Goal: Find specific page/section: Find specific page/section

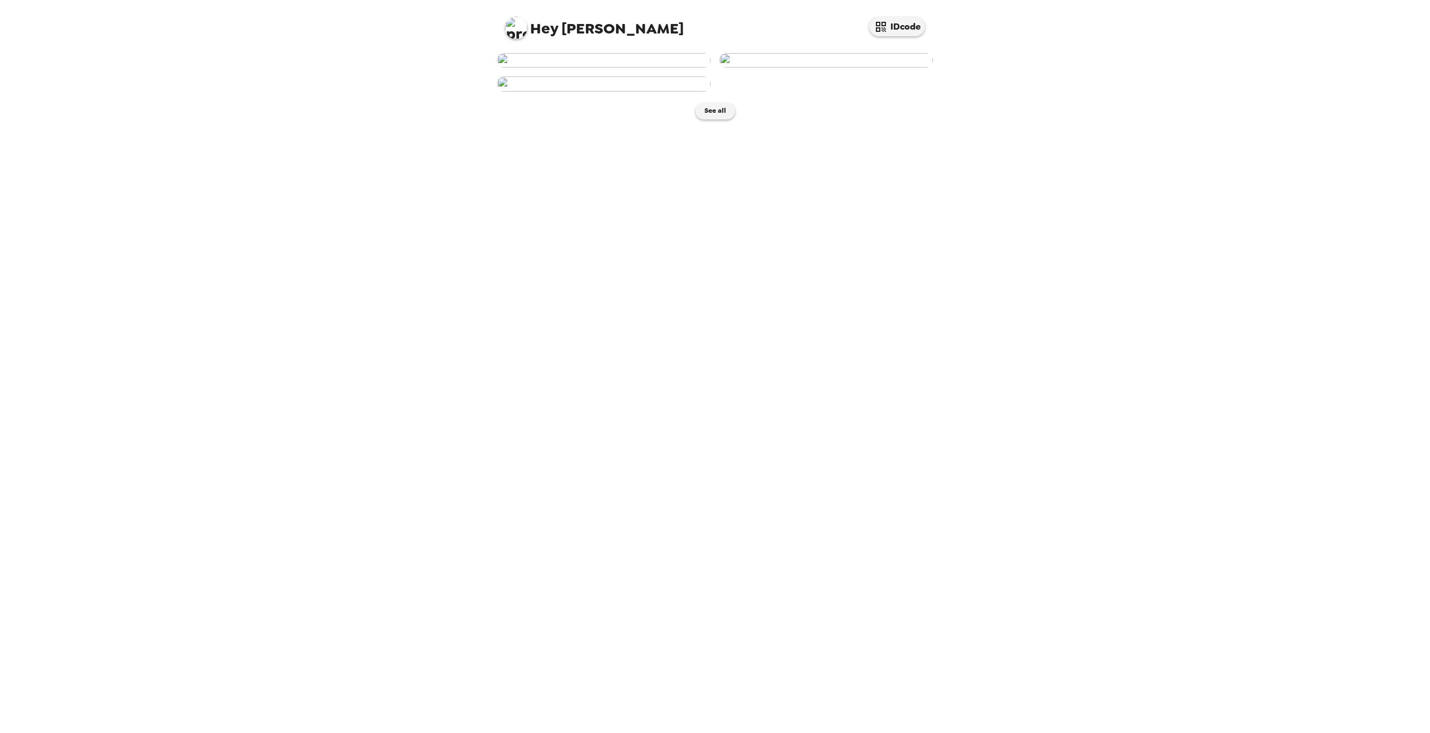
click at [583, 91] on img at bounding box center [603, 84] width 213 height 15
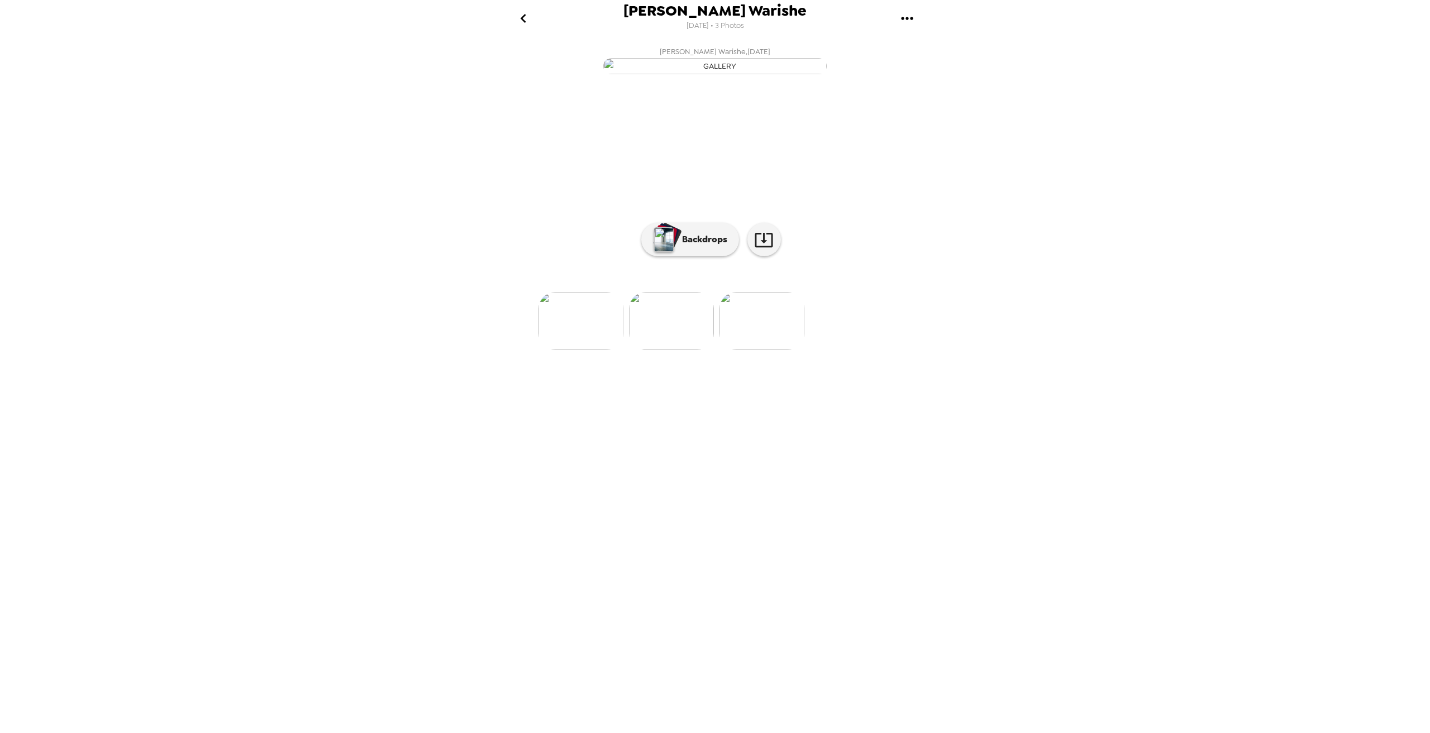
scroll to position [0, 181]
drag, startPoint x: 718, startPoint y: 464, endPoint x: 698, endPoint y: 465, distance: 19.6
click at [704, 350] on ul at bounding box center [715, 321] width 447 height 58
click at [627, 350] on img at bounding box center [624, 321] width 85 height 58
click at [634, 350] on img at bounding box center [625, 321] width 85 height 58
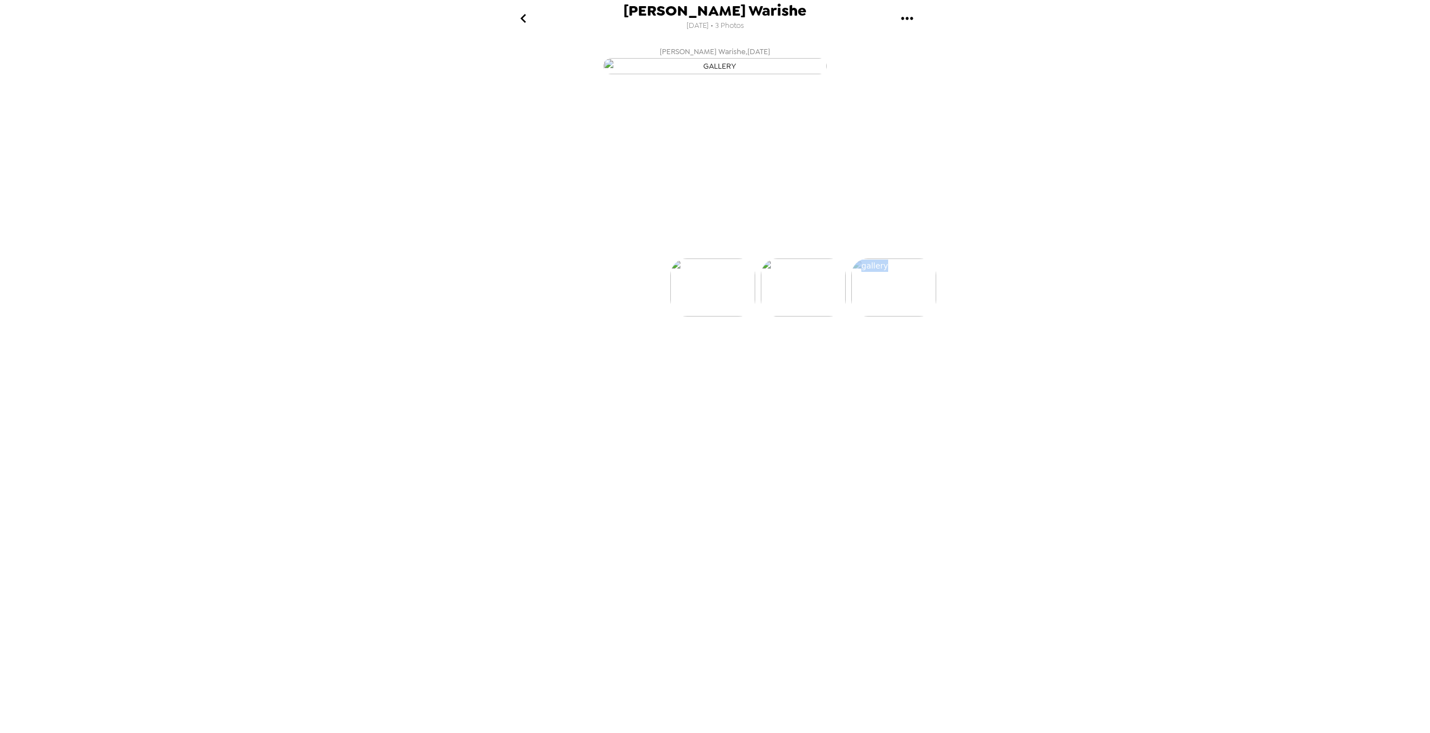
scroll to position [0, 0]
click at [877, 350] on img at bounding box center [895, 321] width 85 height 58
click at [910, 20] on icon "gallery menu" at bounding box center [907, 18] width 18 height 18
click at [813, 170] on div at bounding box center [715, 366] width 1430 height 733
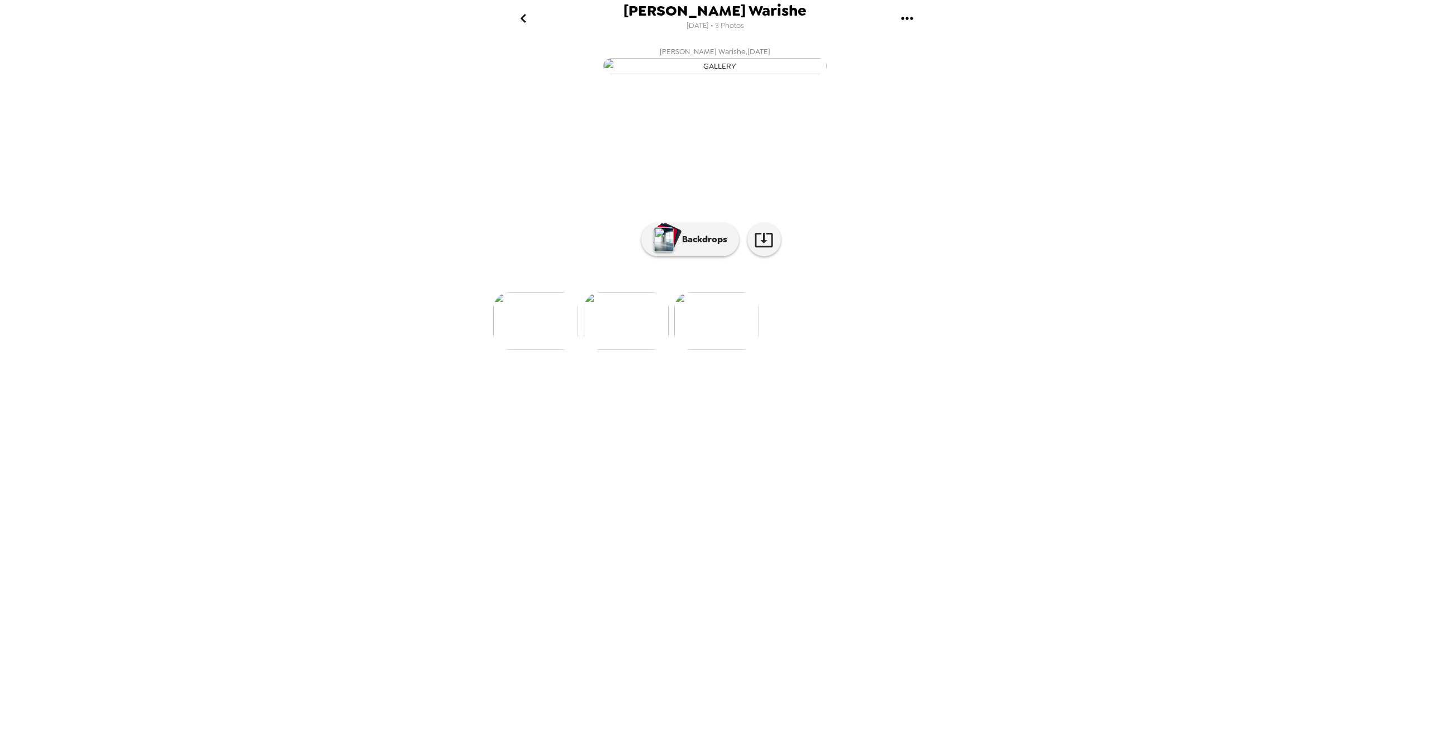
click at [762, 74] on img "button" at bounding box center [714, 66] width 223 height 16
click at [764, 247] on icon at bounding box center [764, 240] width 18 height 15
click at [695, 246] on p "Backdrops" at bounding box center [701, 239] width 51 height 13
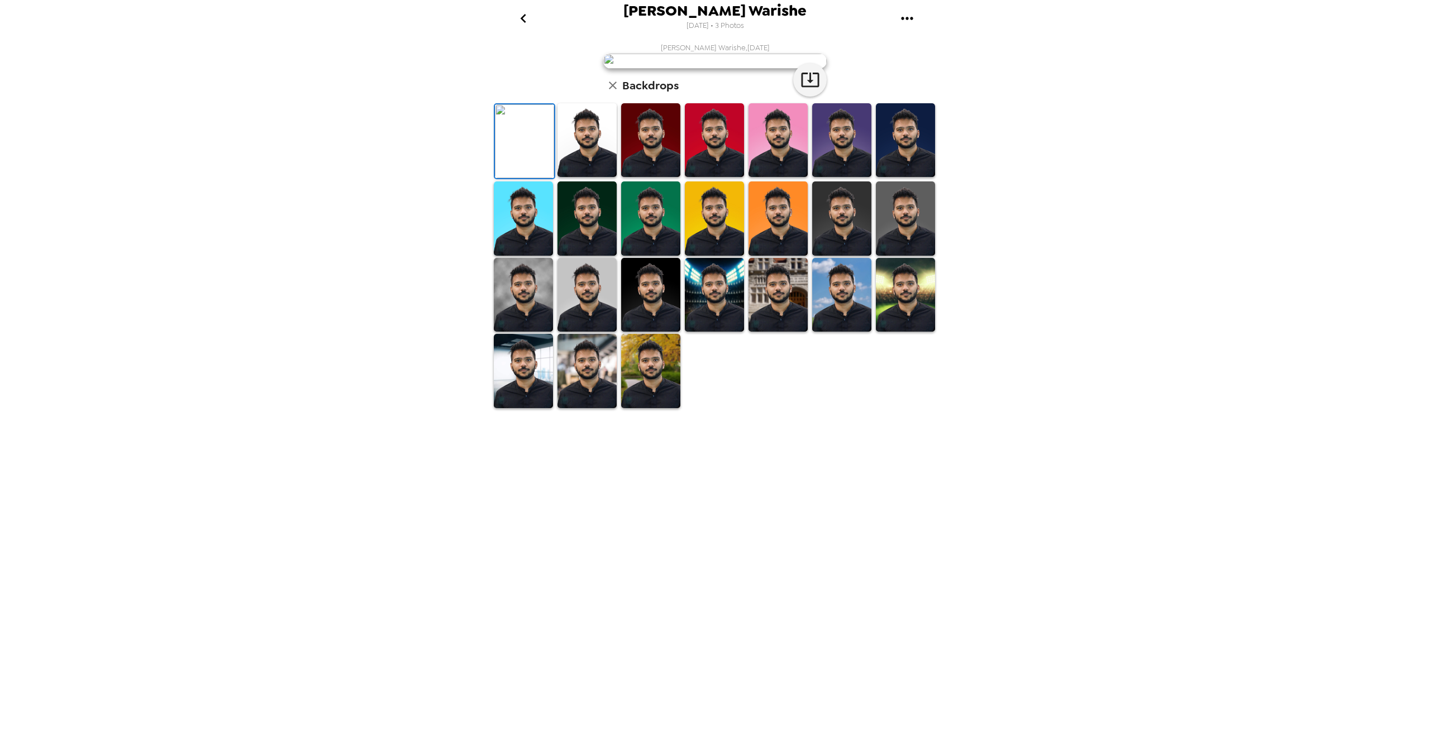
click at [603, 178] on img at bounding box center [586, 140] width 59 height 74
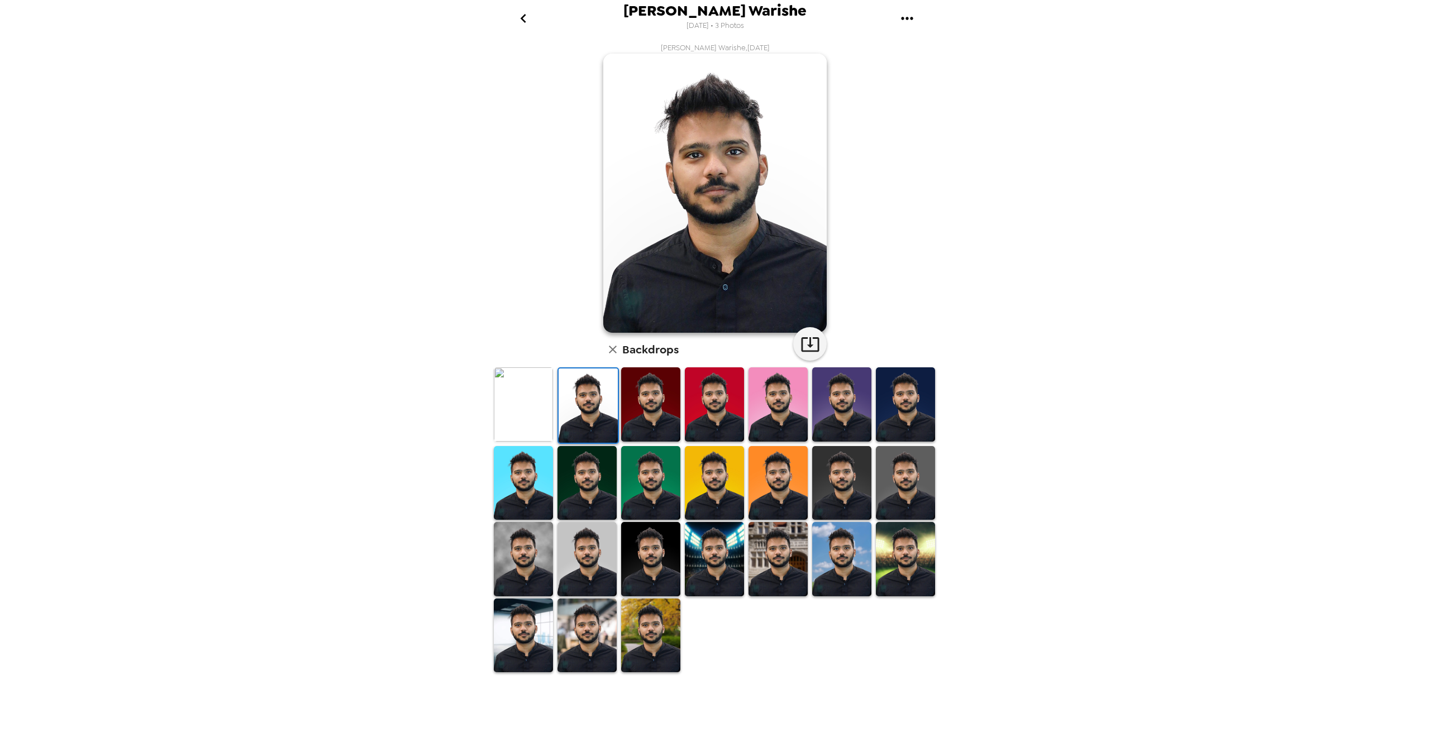
click at [627, 414] on img at bounding box center [650, 405] width 59 height 74
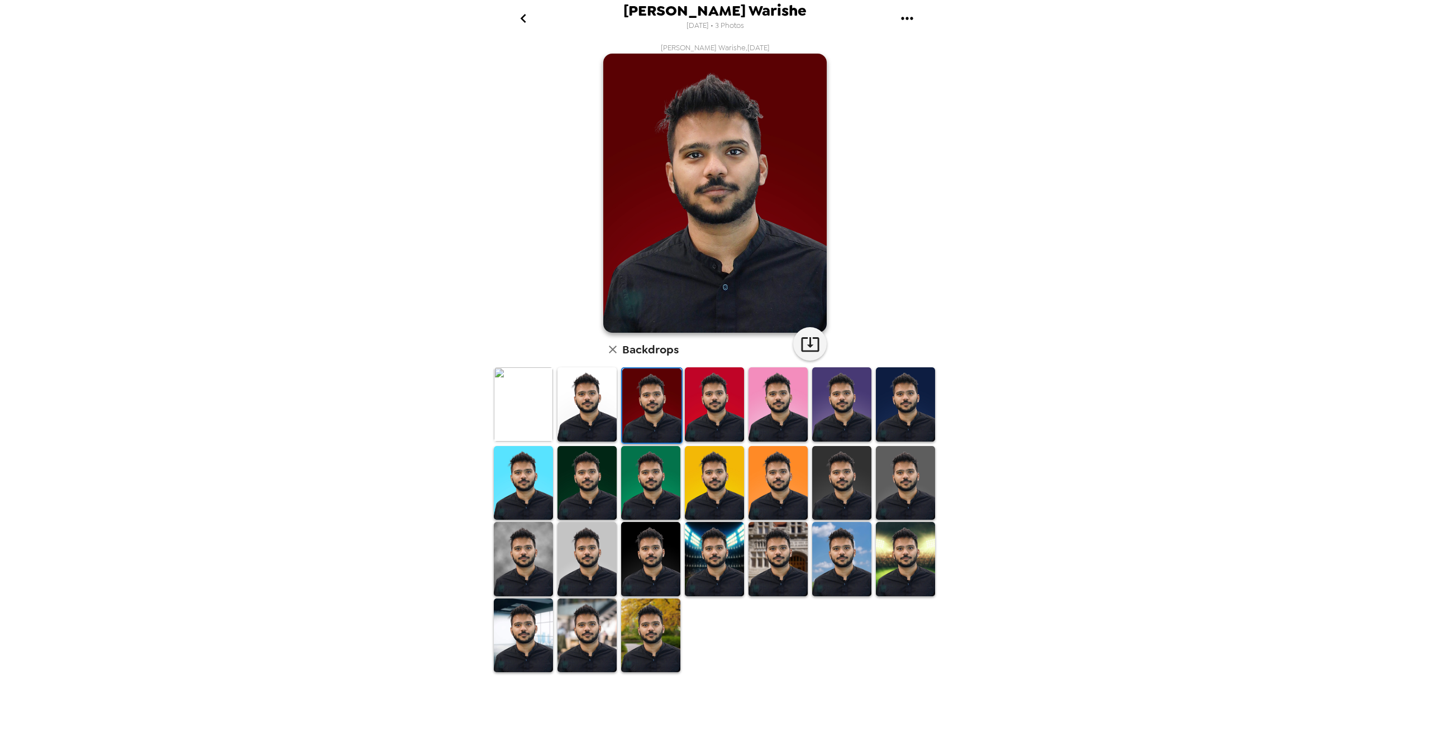
click at [695, 422] on img at bounding box center [714, 405] width 59 height 74
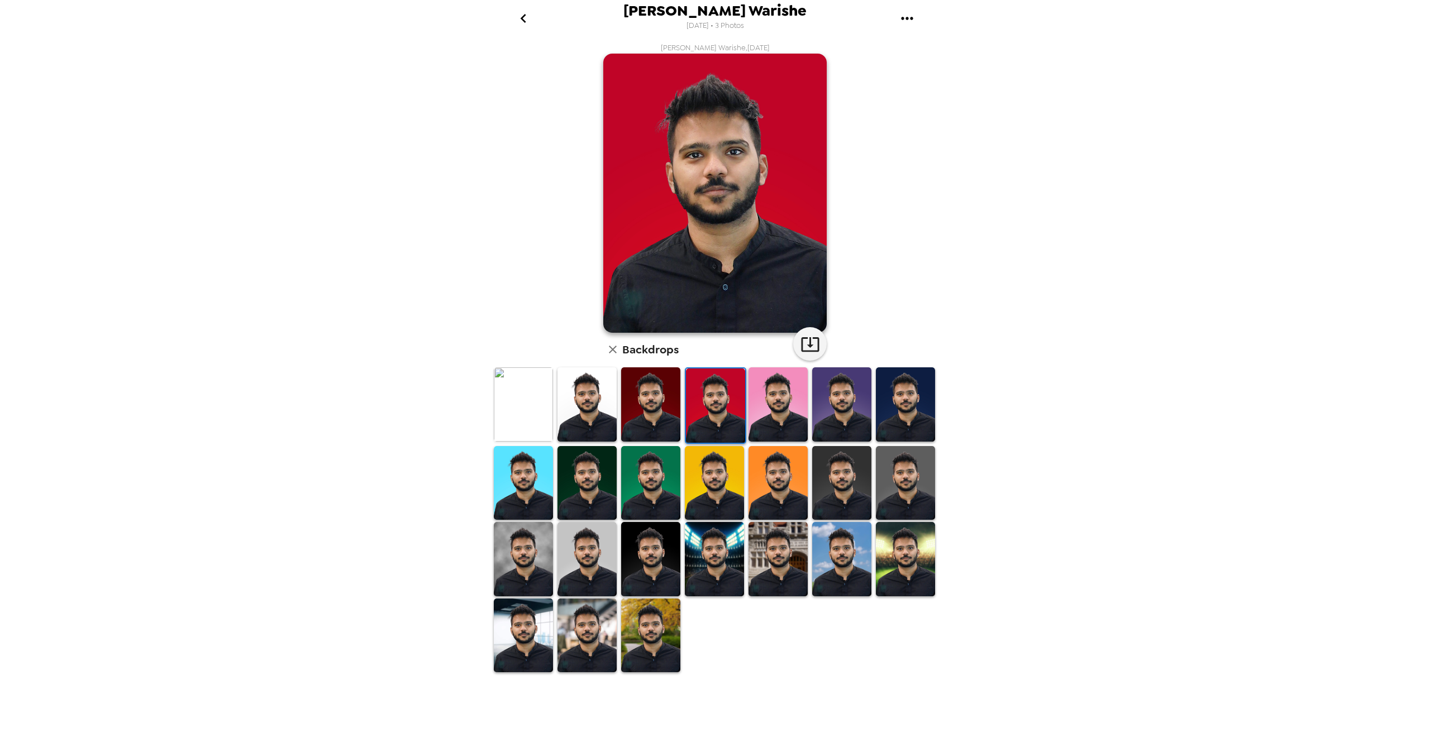
click at [591, 418] on img at bounding box center [586, 405] width 59 height 74
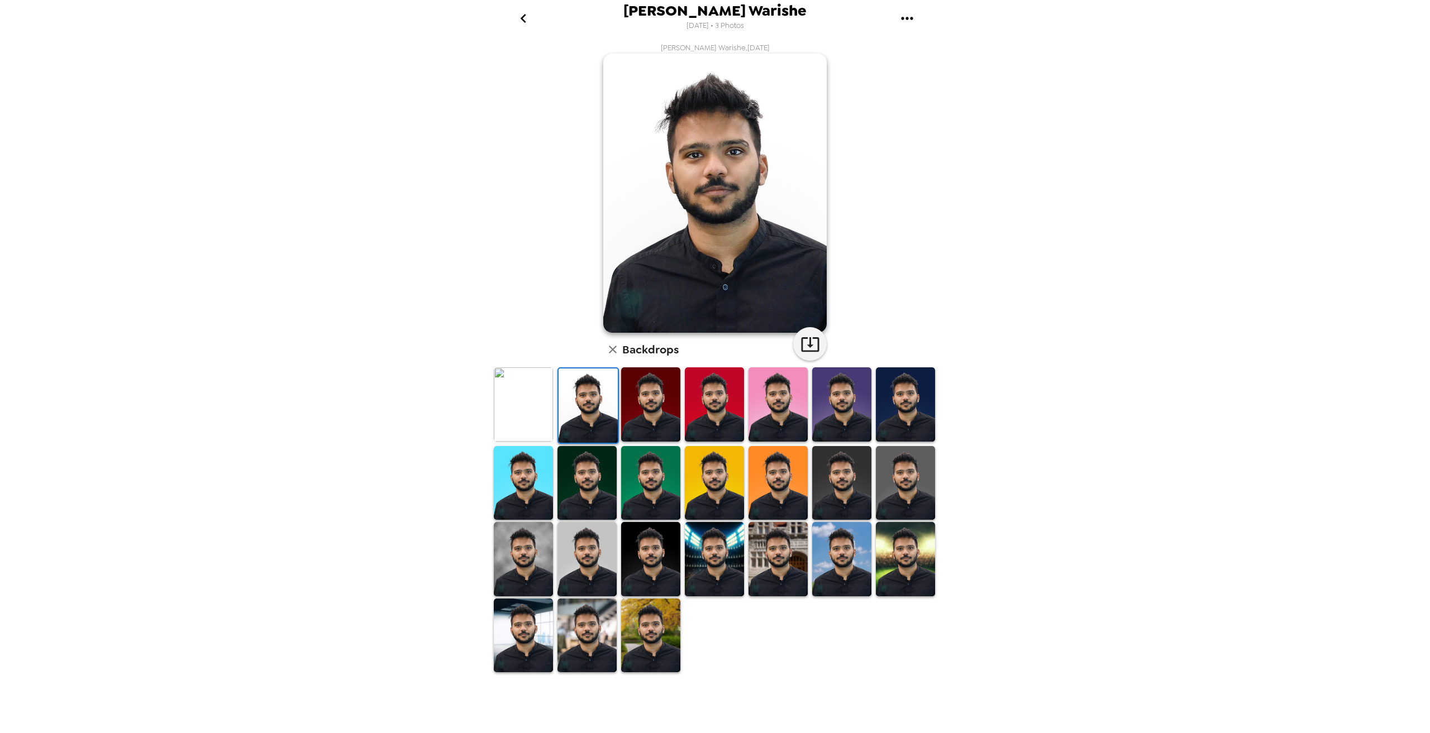
click at [517, 417] on img at bounding box center [523, 405] width 59 height 74
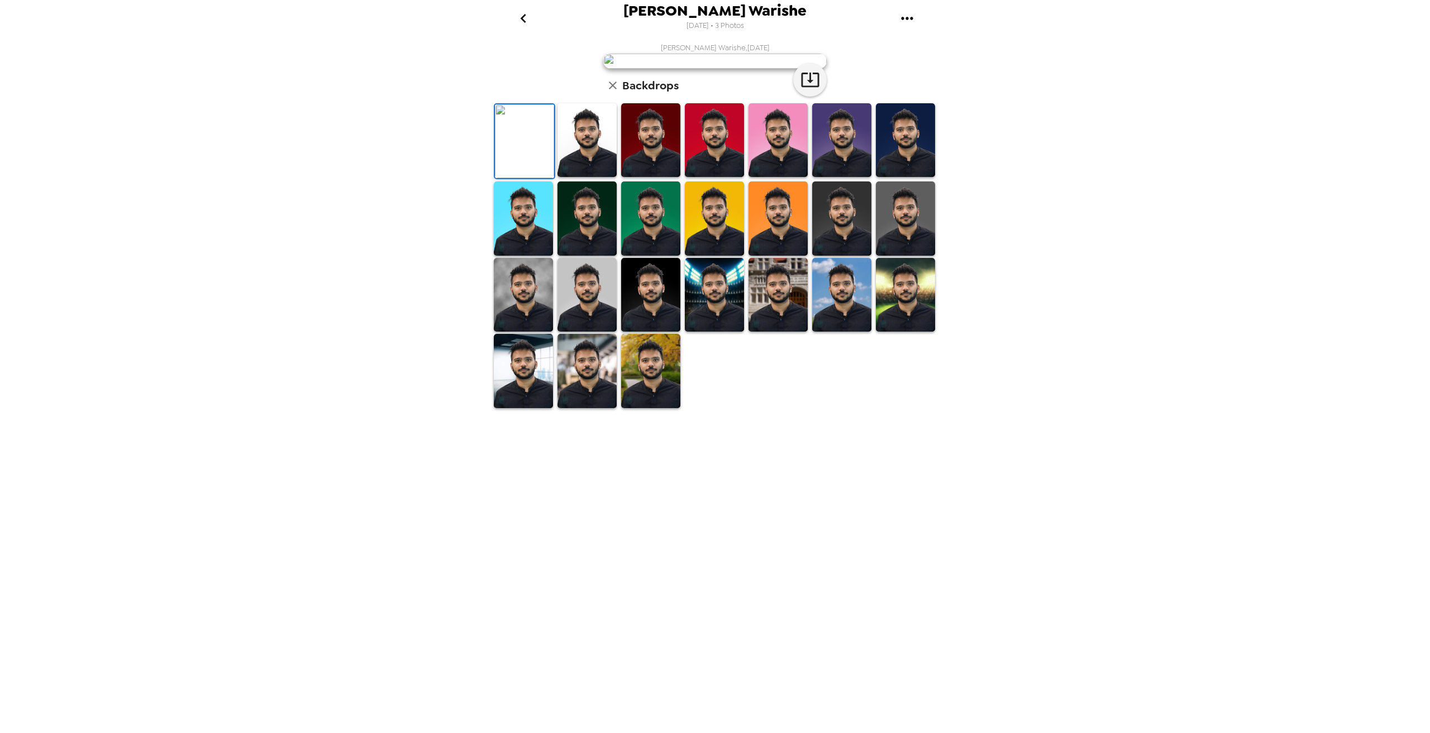
click at [616, 408] on img at bounding box center [586, 371] width 59 height 74
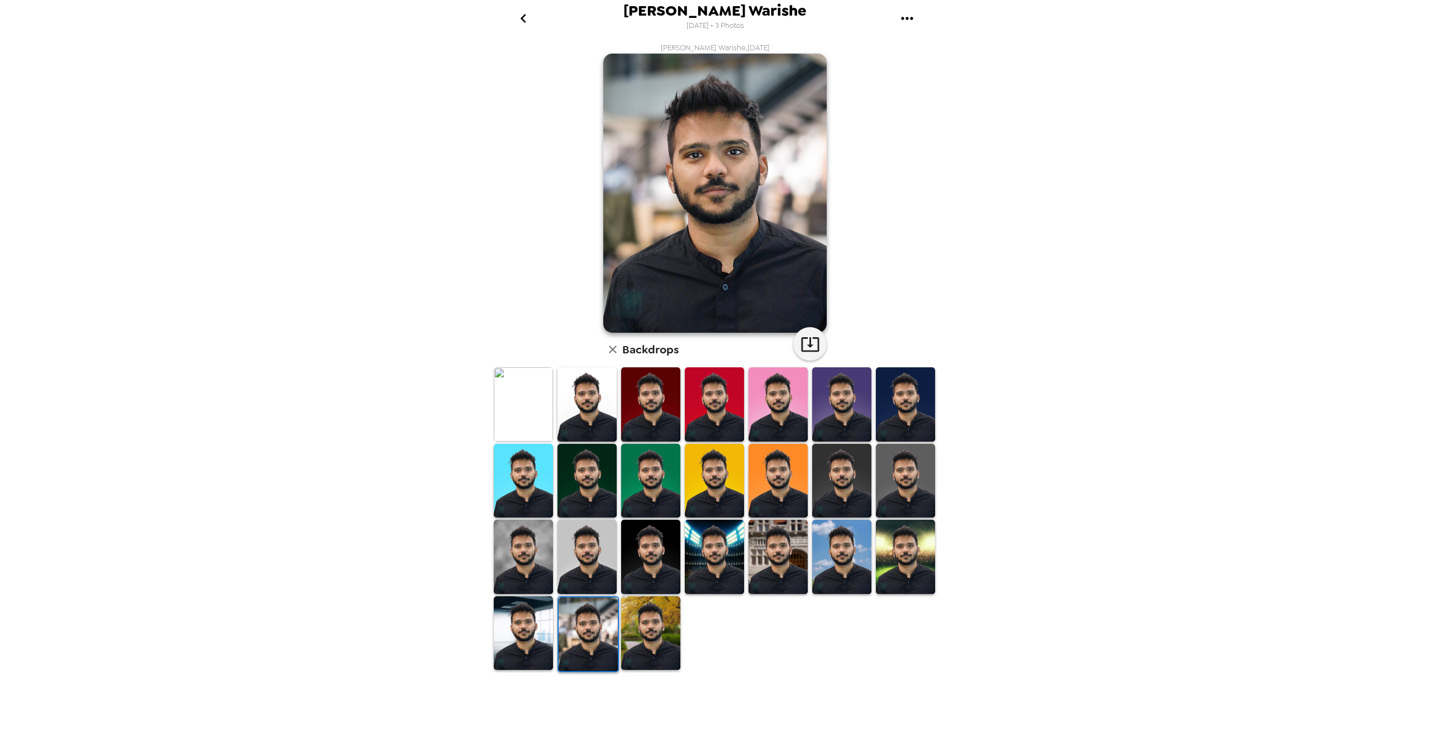
click at [636, 650] on img at bounding box center [650, 634] width 59 height 74
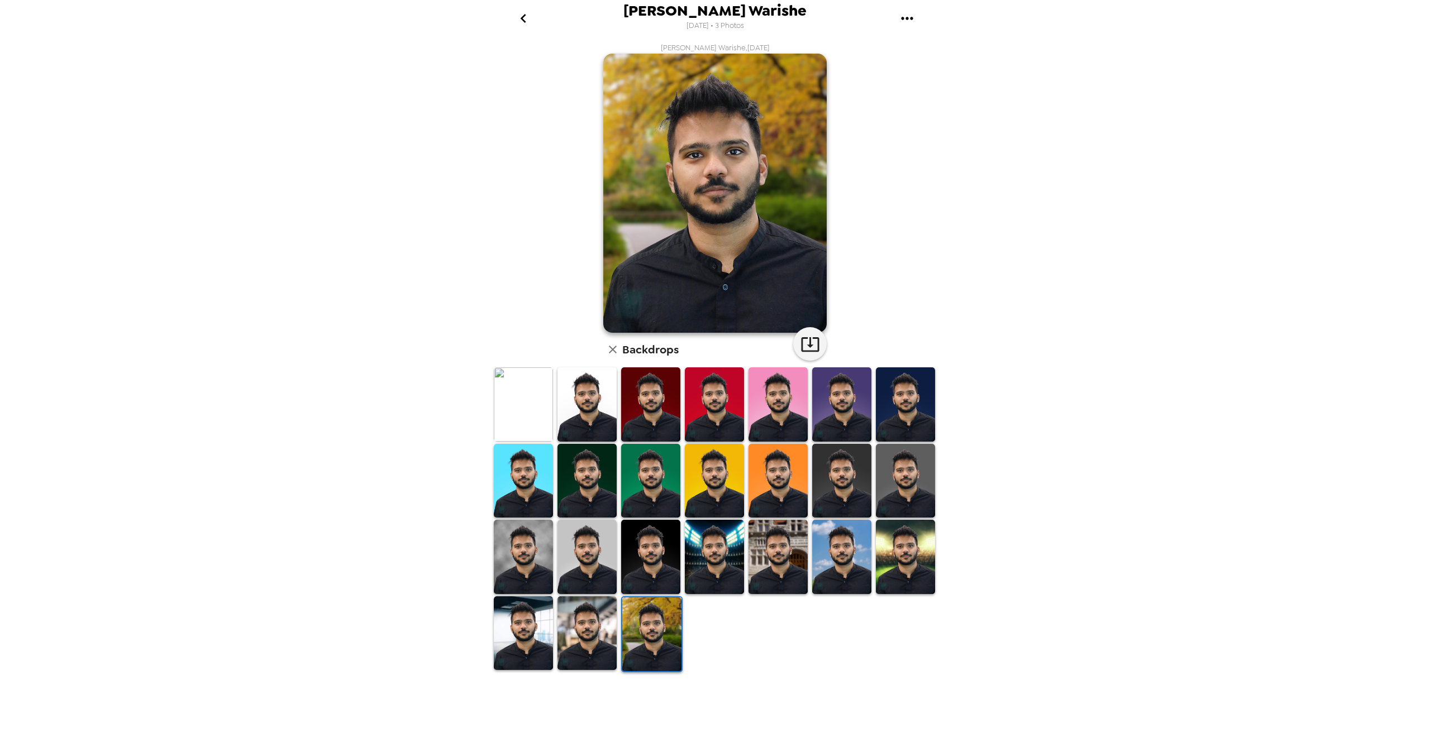
click at [525, 646] on img at bounding box center [523, 634] width 59 height 74
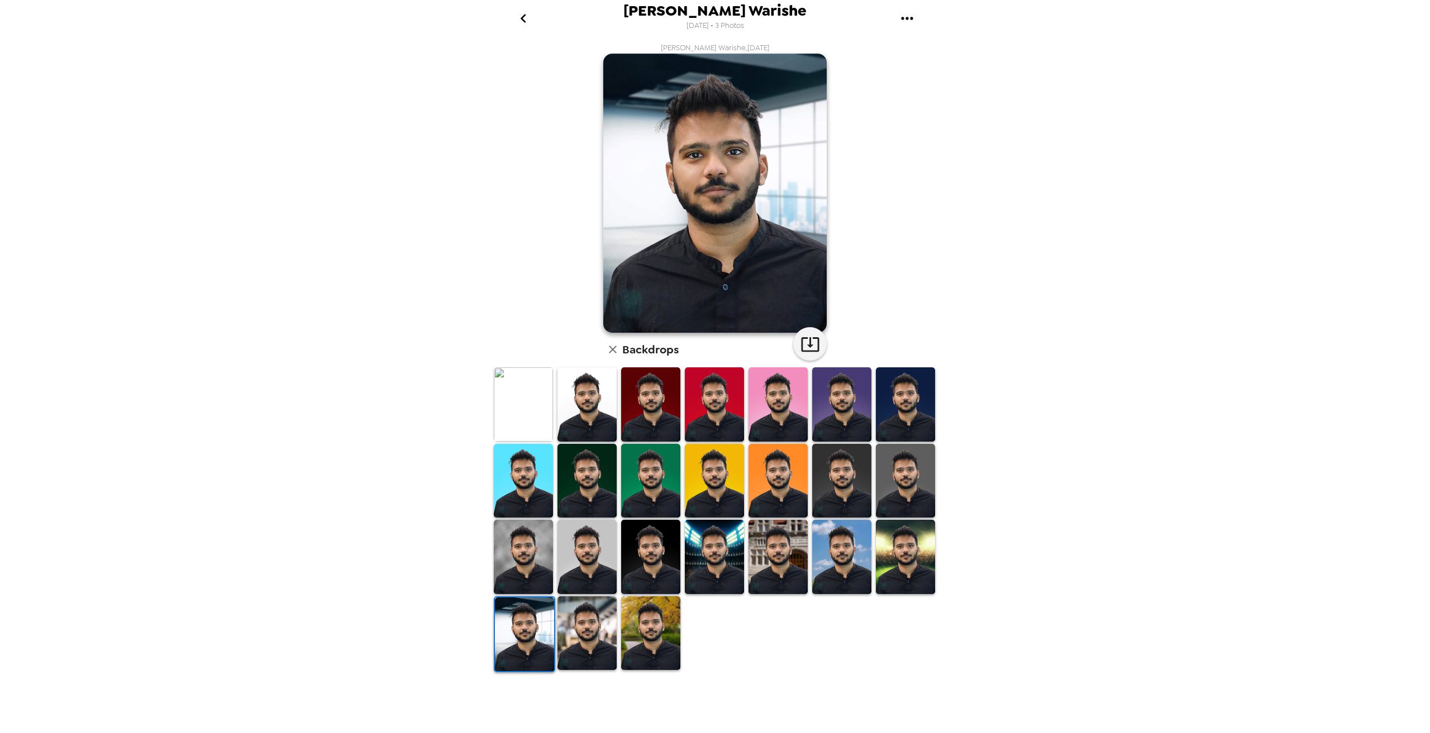
click at [850, 575] on img at bounding box center [841, 557] width 59 height 74
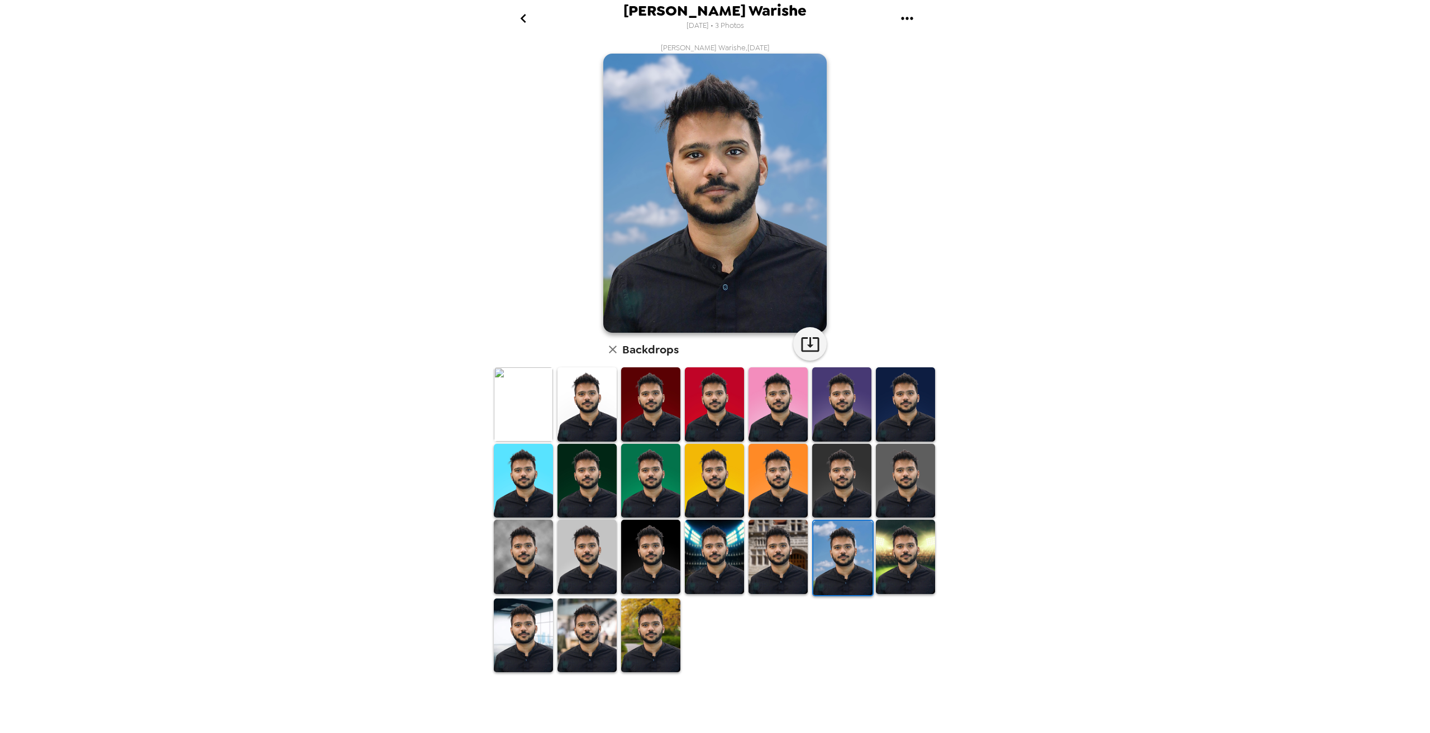
click at [892, 576] on img at bounding box center [905, 557] width 59 height 74
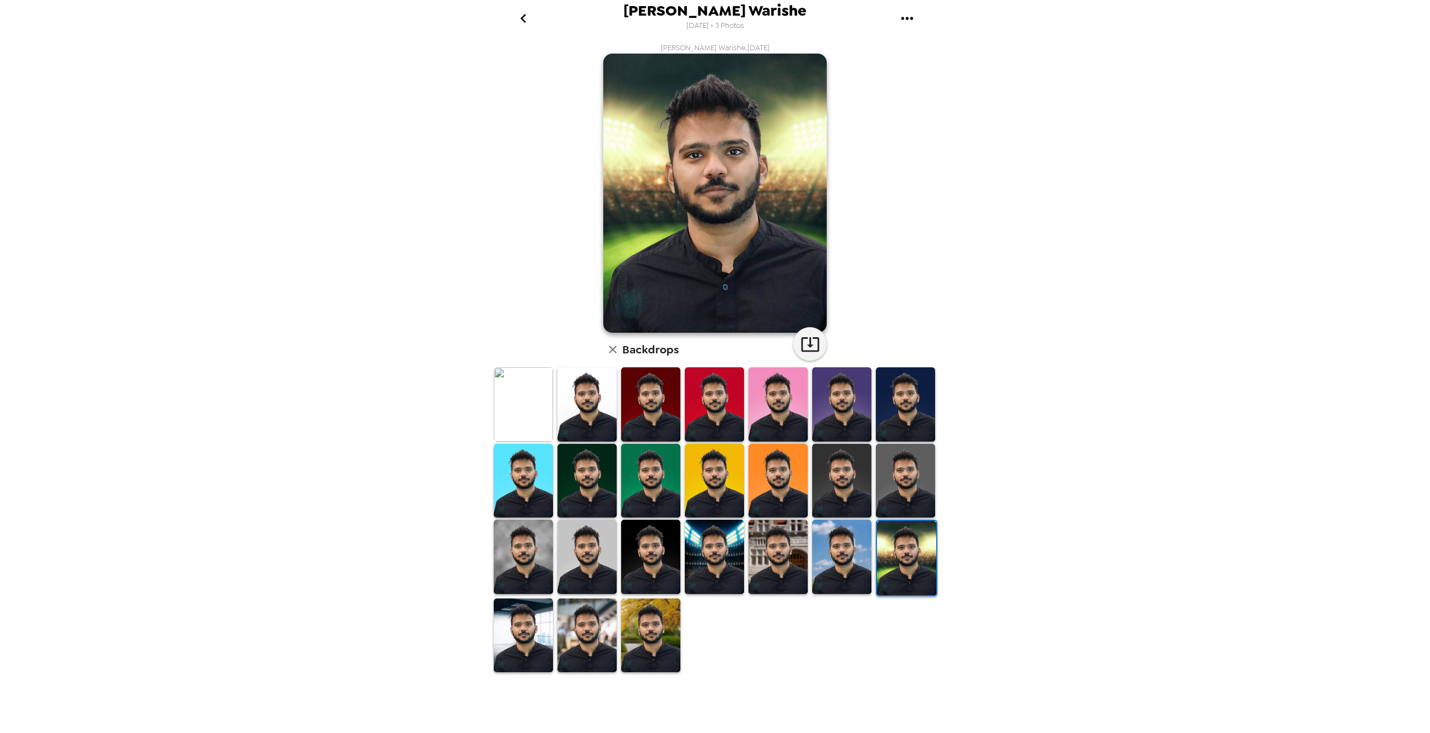
click at [762, 579] on img at bounding box center [777, 557] width 59 height 74
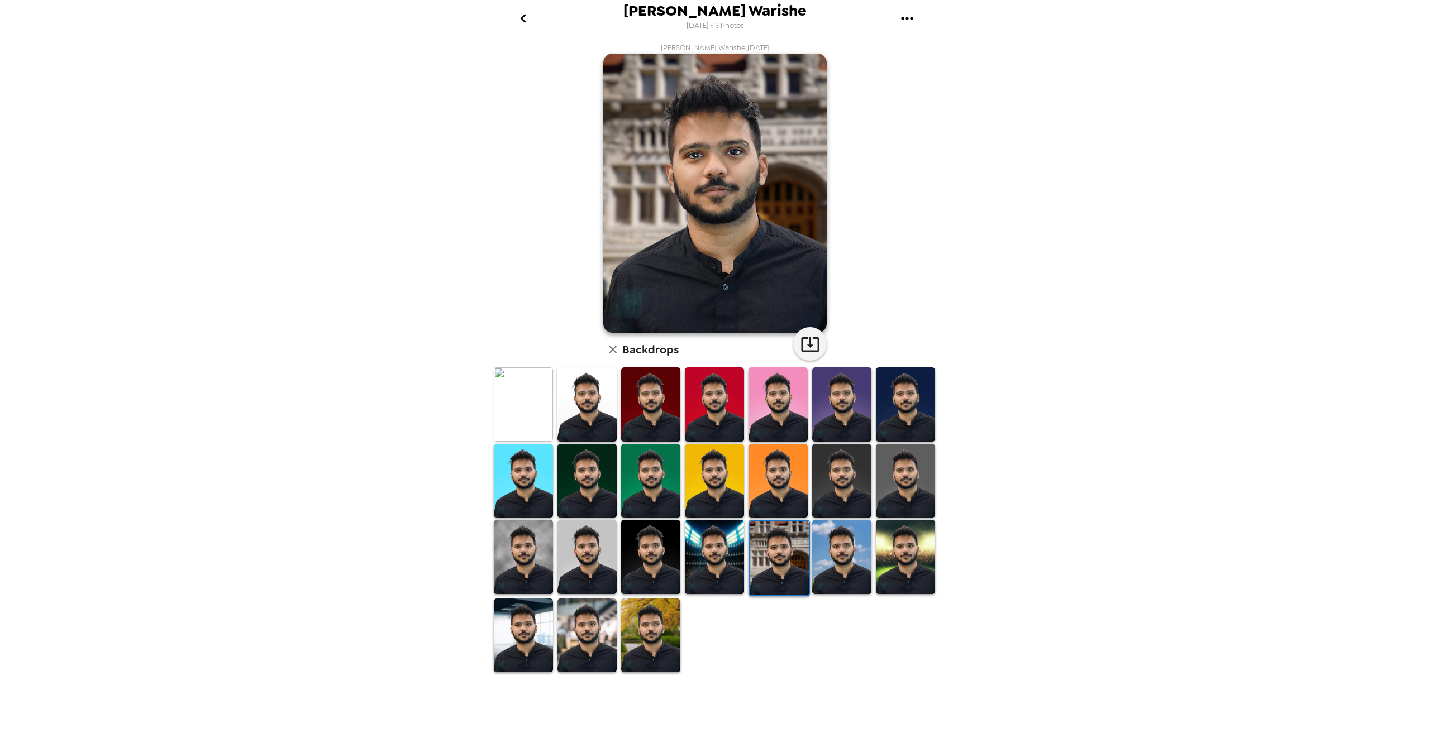
click at [600, 578] on img at bounding box center [586, 557] width 59 height 74
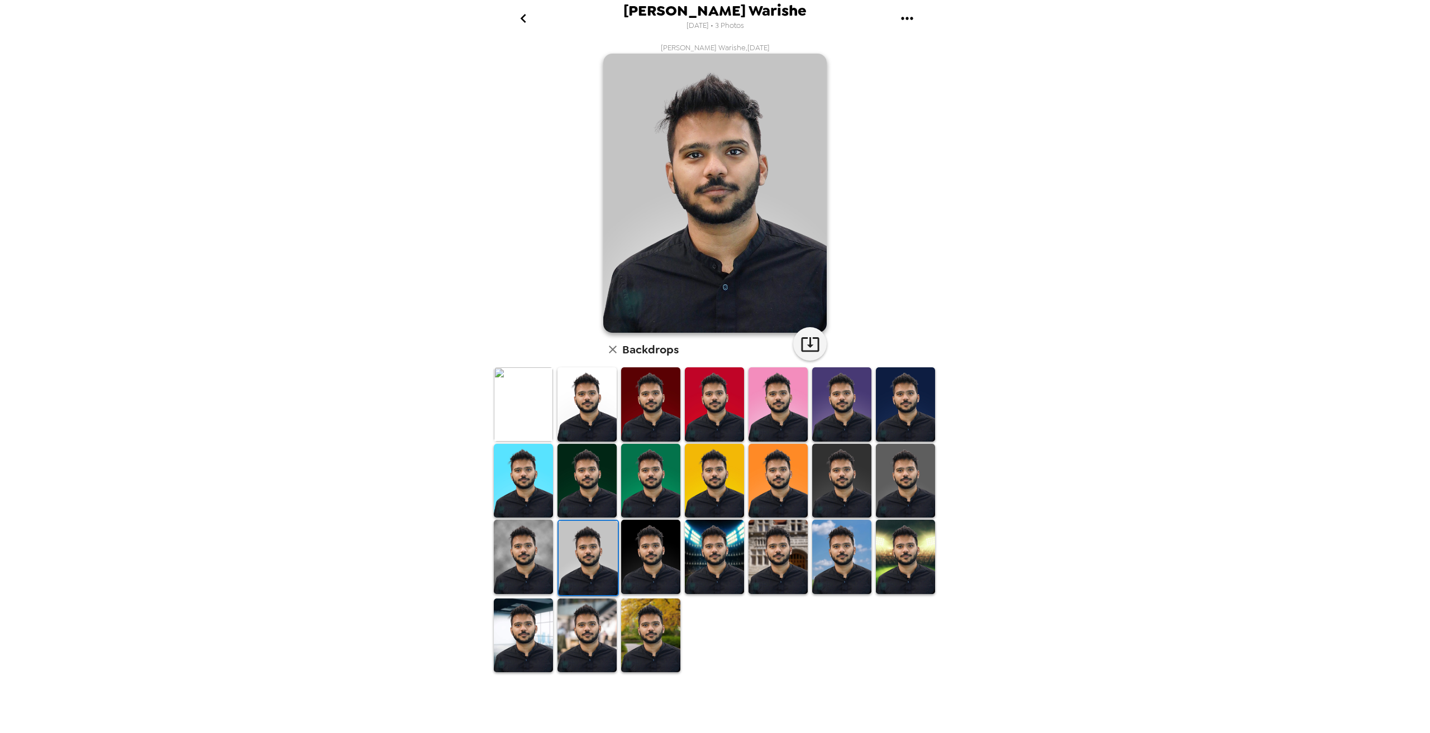
click at [529, 576] on img at bounding box center [523, 557] width 59 height 74
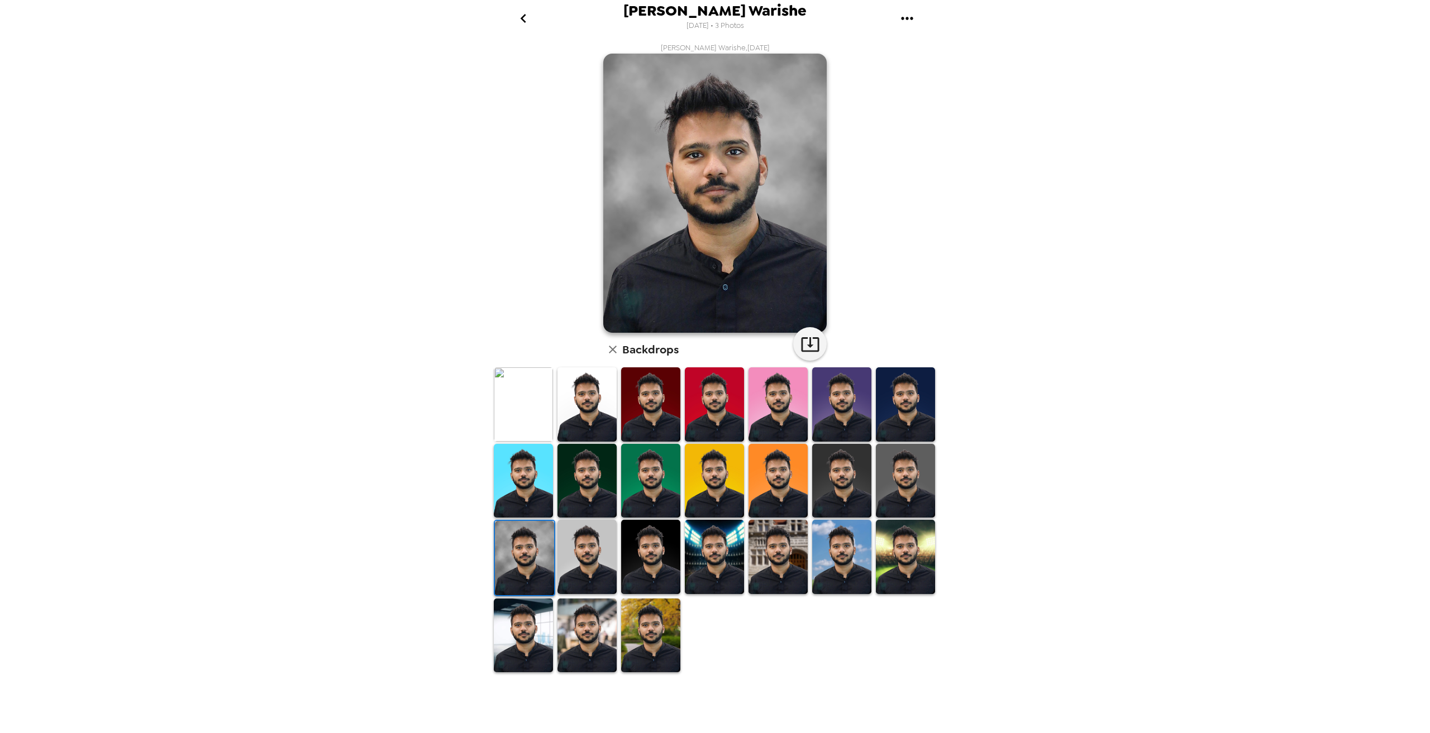
click at [581, 432] on img at bounding box center [586, 405] width 59 height 74
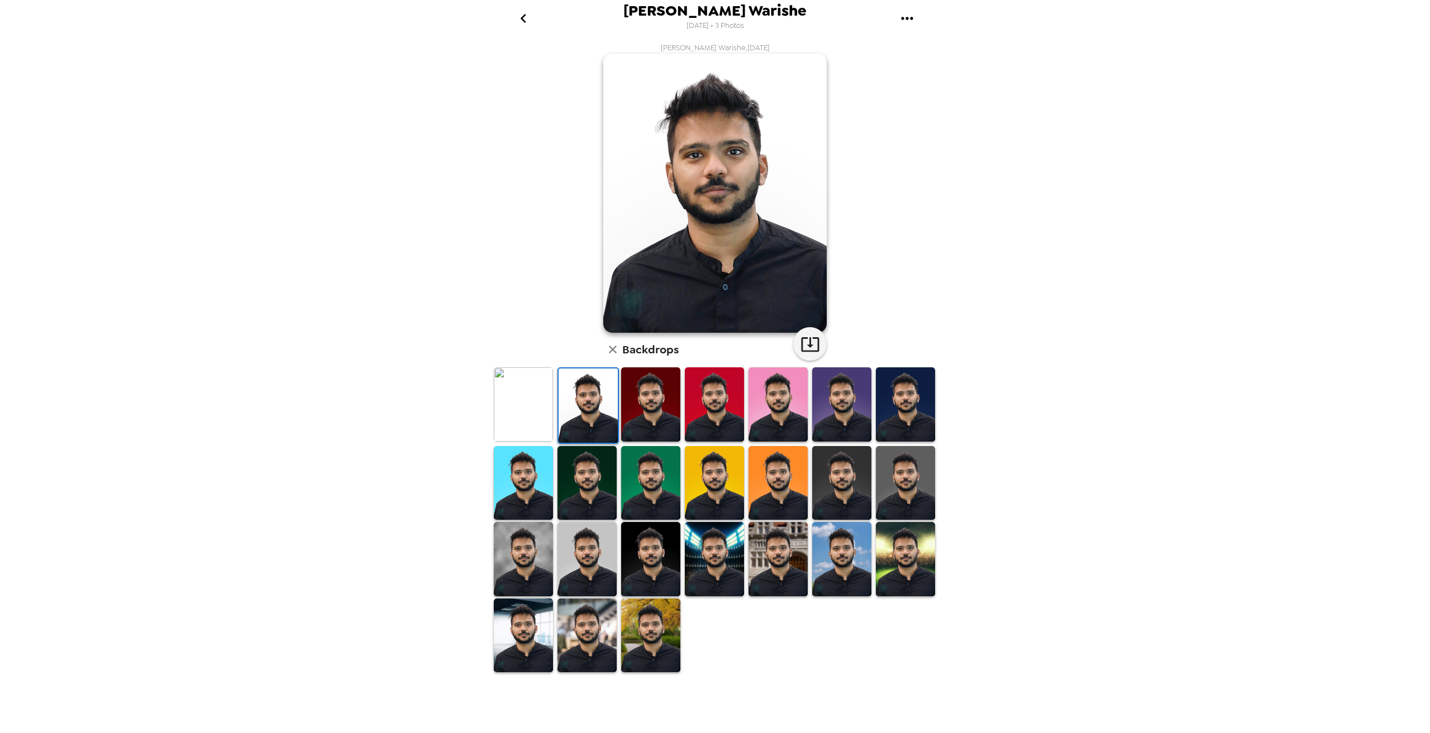
click at [791, 412] on img at bounding box center [777, 405] width 59 height 74
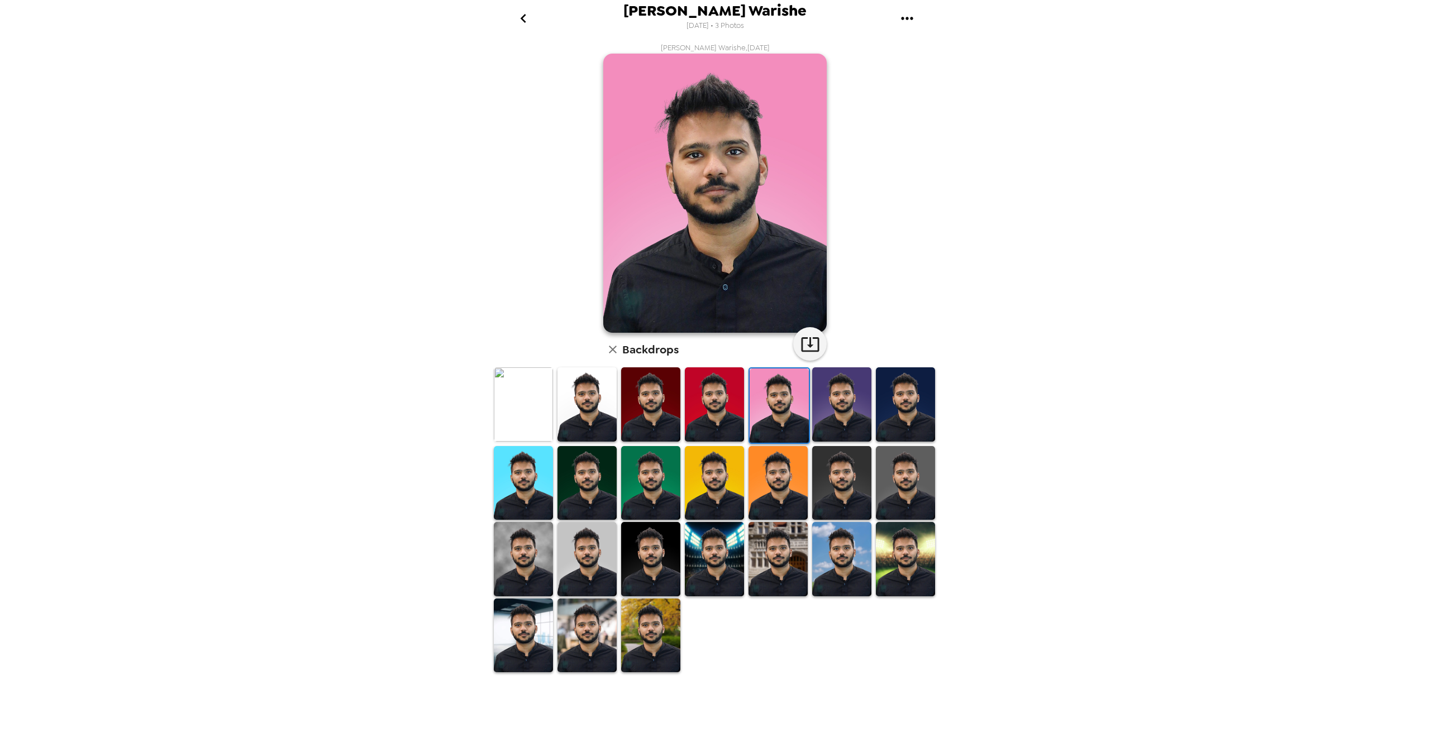
click at [731, 409] on img at bounding box center [714, 405] width 59 height 74
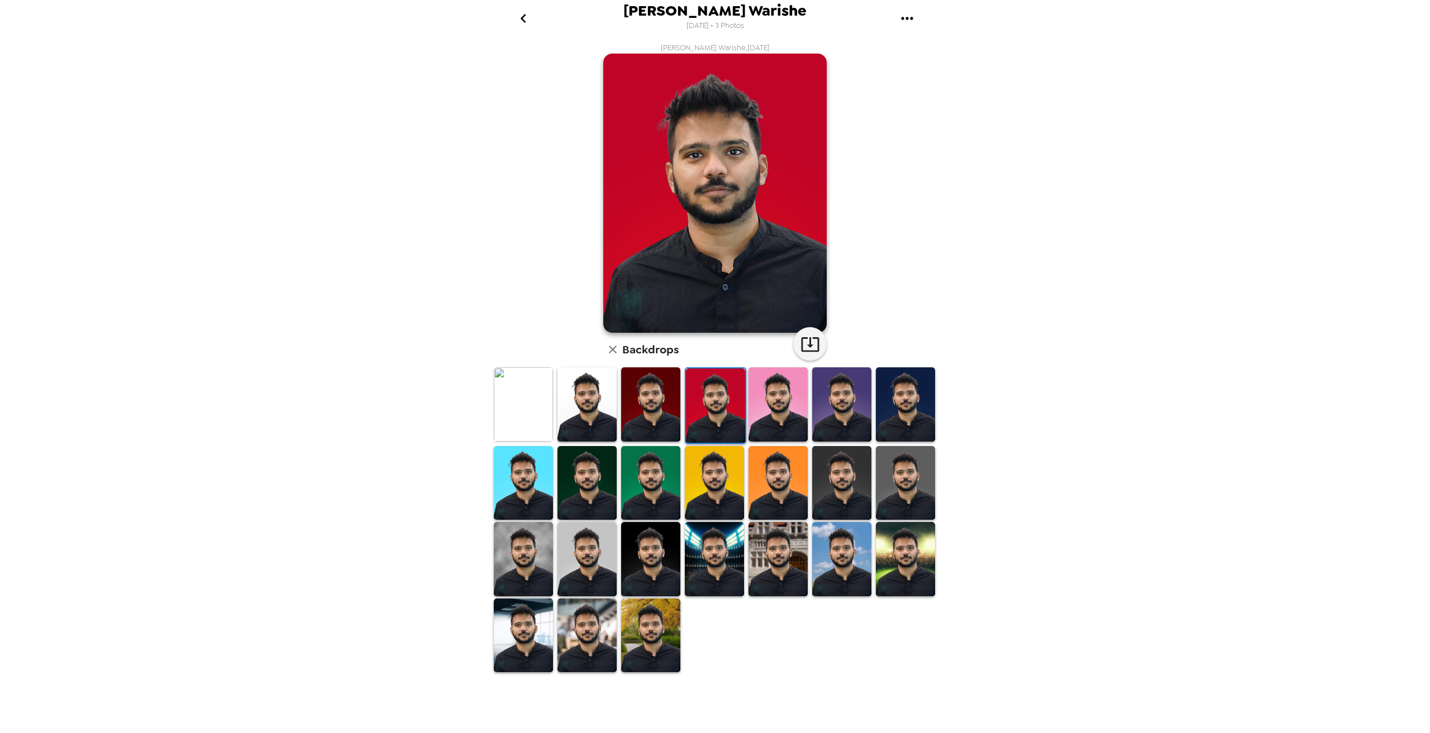
click at [829, 409] on img at bounding box center [841, 405] width 59 height 74
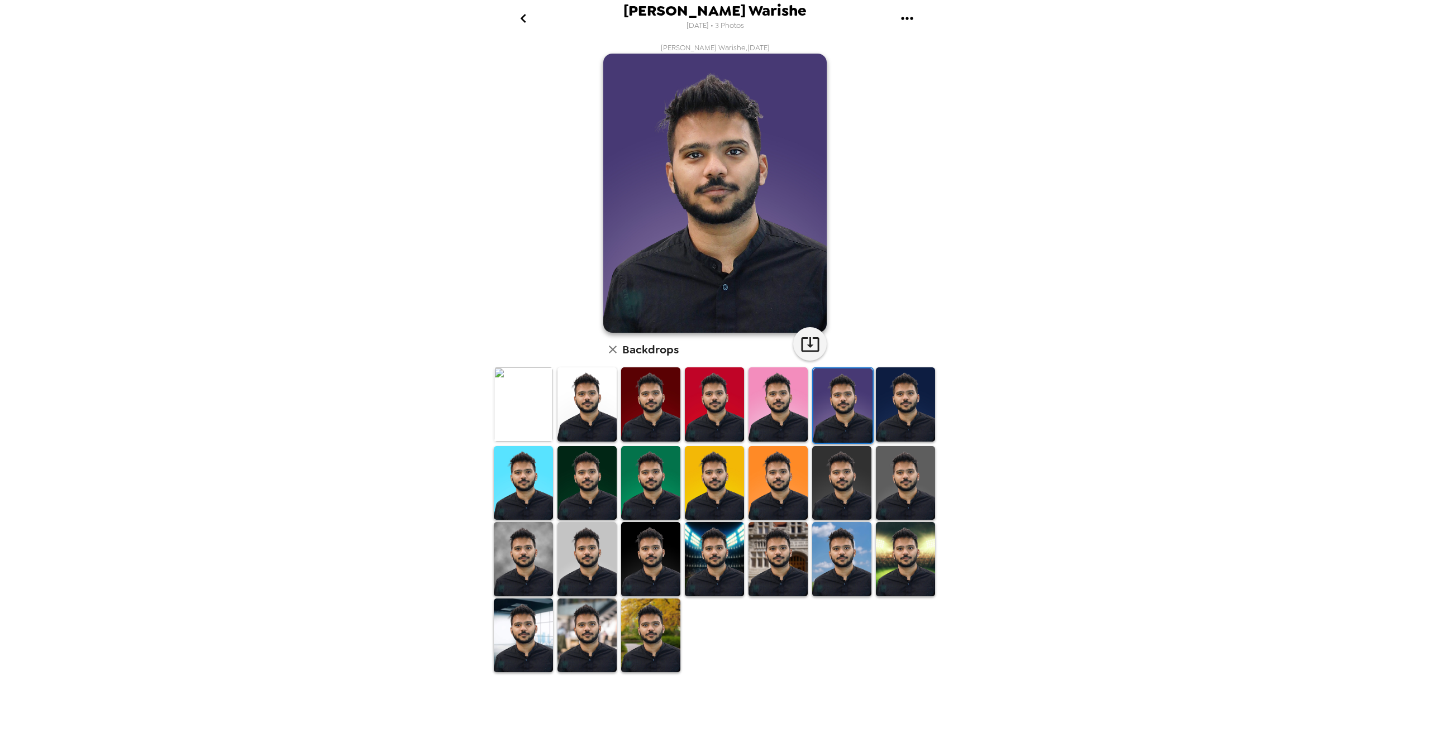
click at [881, 415] on img at bounding box center [905, 405] width 59 height 74
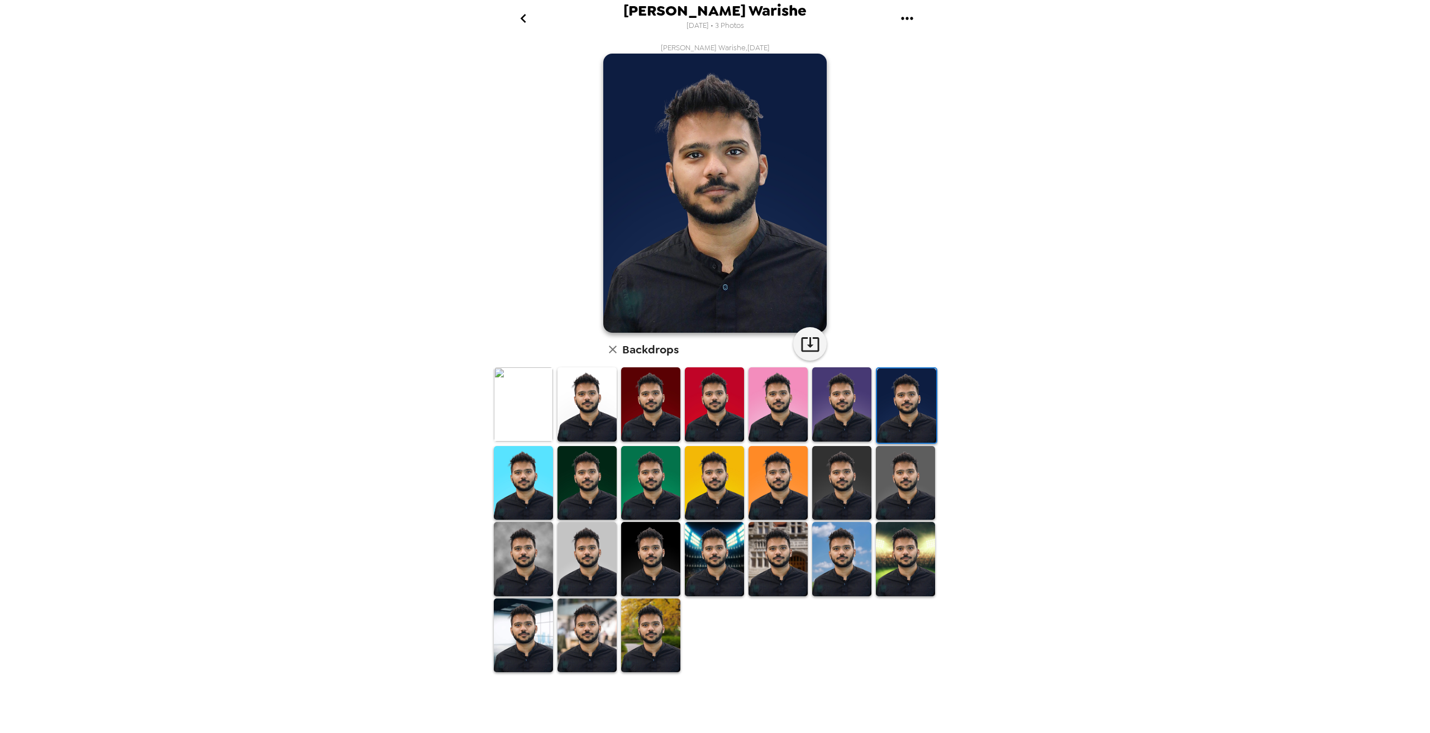
click at [907, 469] on img at bounding box center [905, 483] width 59 height 74
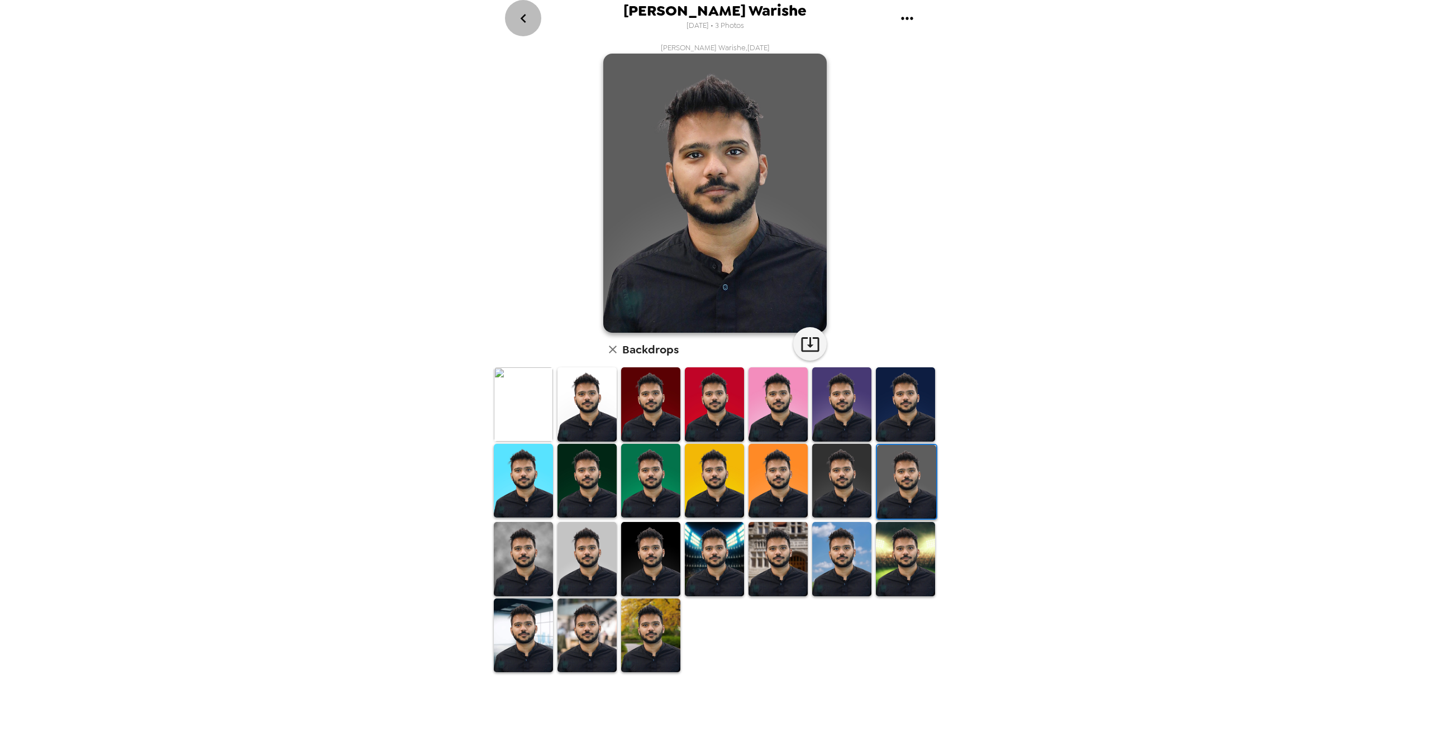
click at [522, 22] on icon "go back" at bounding box center [523, 18] width 18 height 18
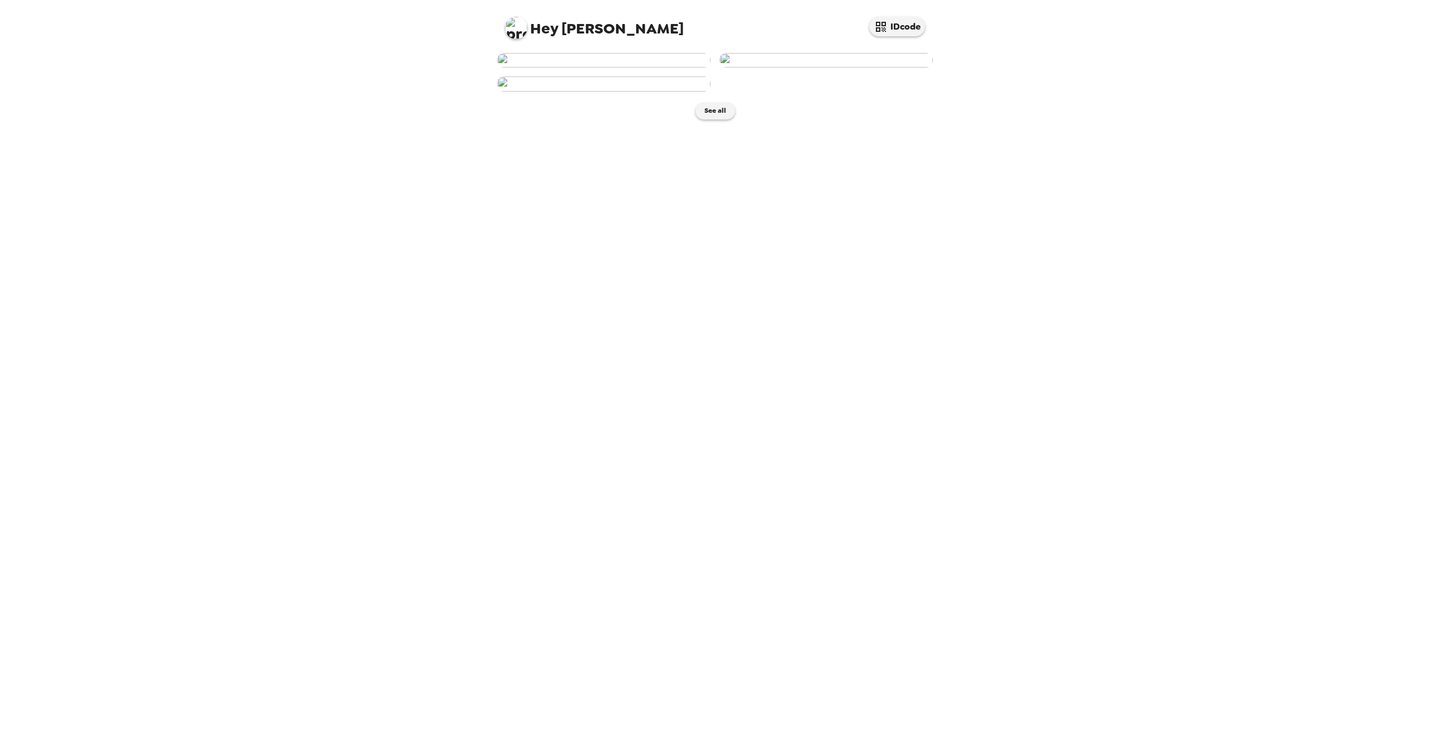
click at [622, 91] on img at bounding box center [603, 84] width 213 height 15
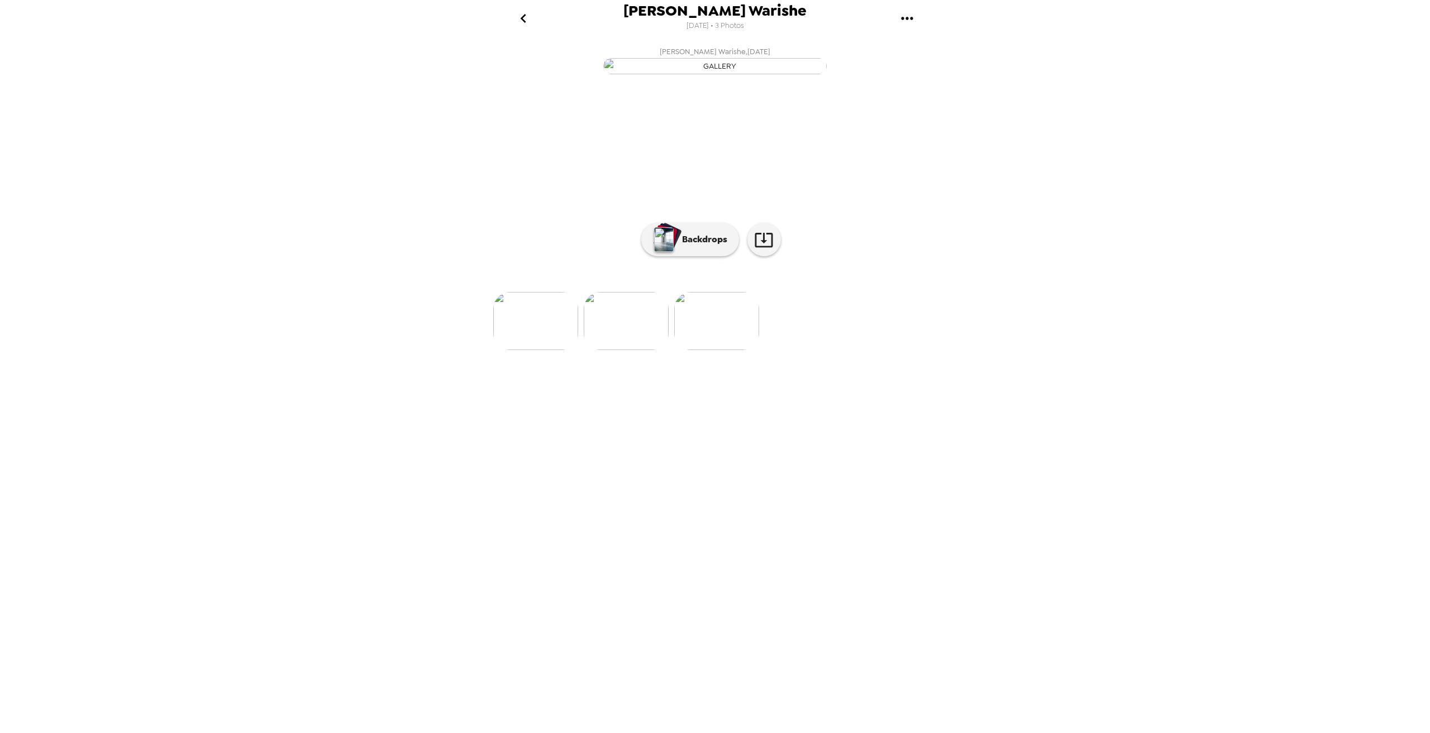
click at [518, 350] on img at bounding box center [535, 321] width 85 height 58
click at [923, 350] on img at bounding box center [895, 321] width 85 height 58
click at [569, 350] on img at bounding box center [535, 321] width 85 height 58
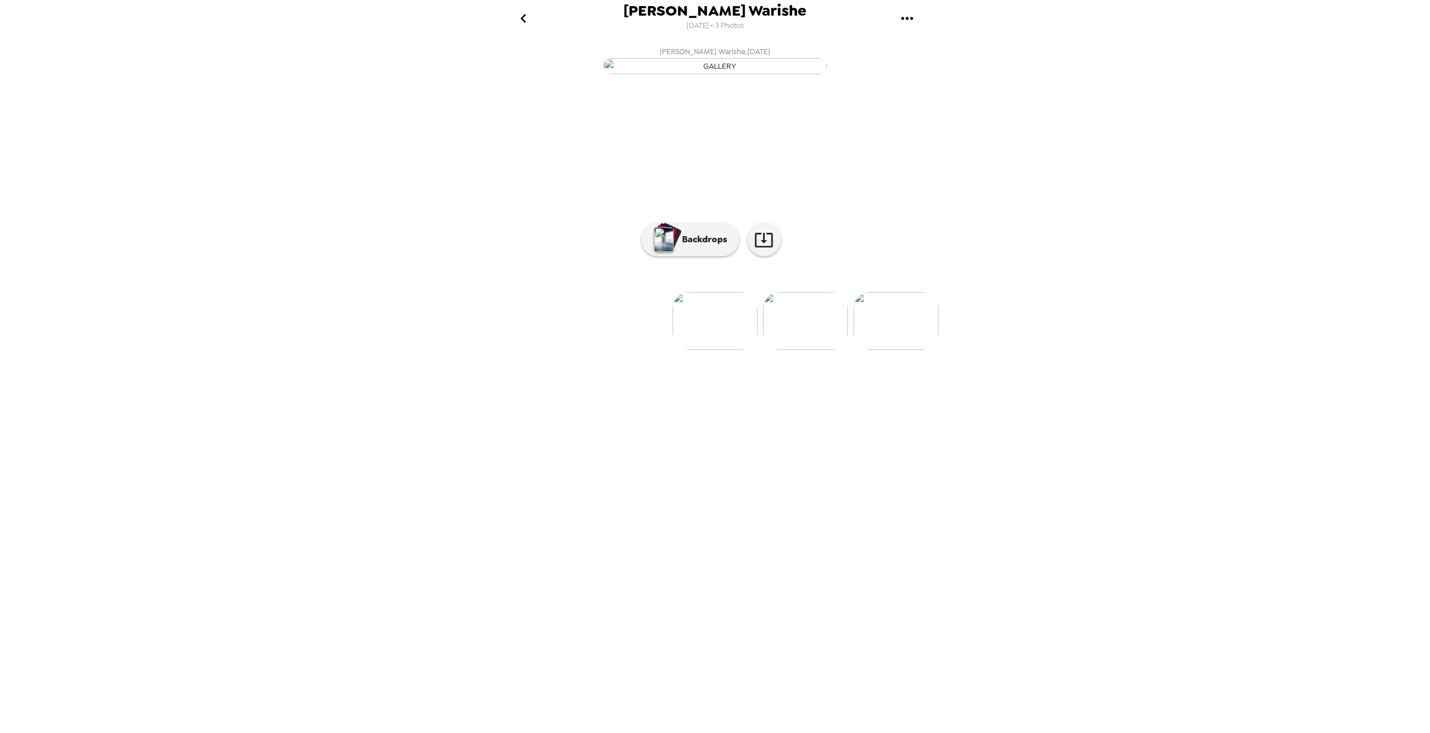
click at [905, 350] on img at bounding box center [895, 321] width 85 height 58
